Goal: Task Accomplishment & Management: Use online tool/utility

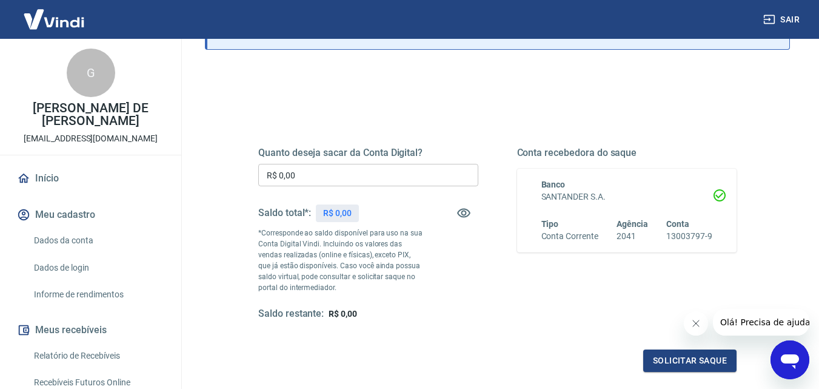
scroll to position [98, 0]
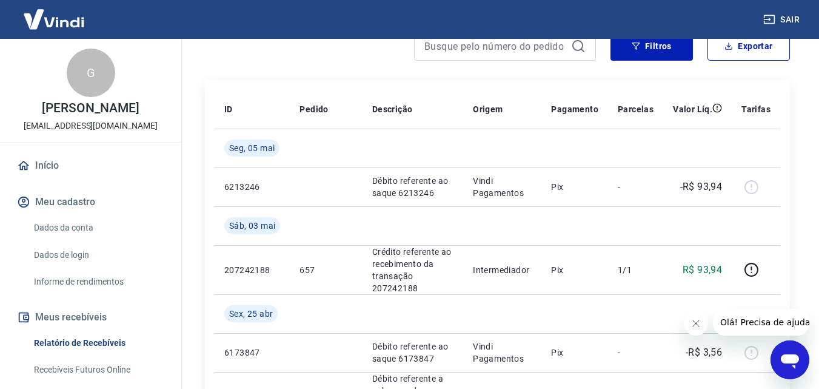
scroll to position [53, 0]
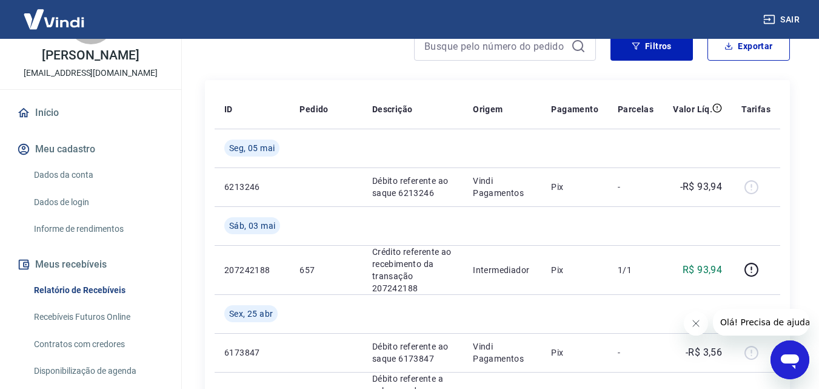
click at [104, 324] on link "Recebíveis Futuros Online" at bounding box center [98, 316] width 138 height 25
